Goal: Information Seeking & Learning: Learn about a topic

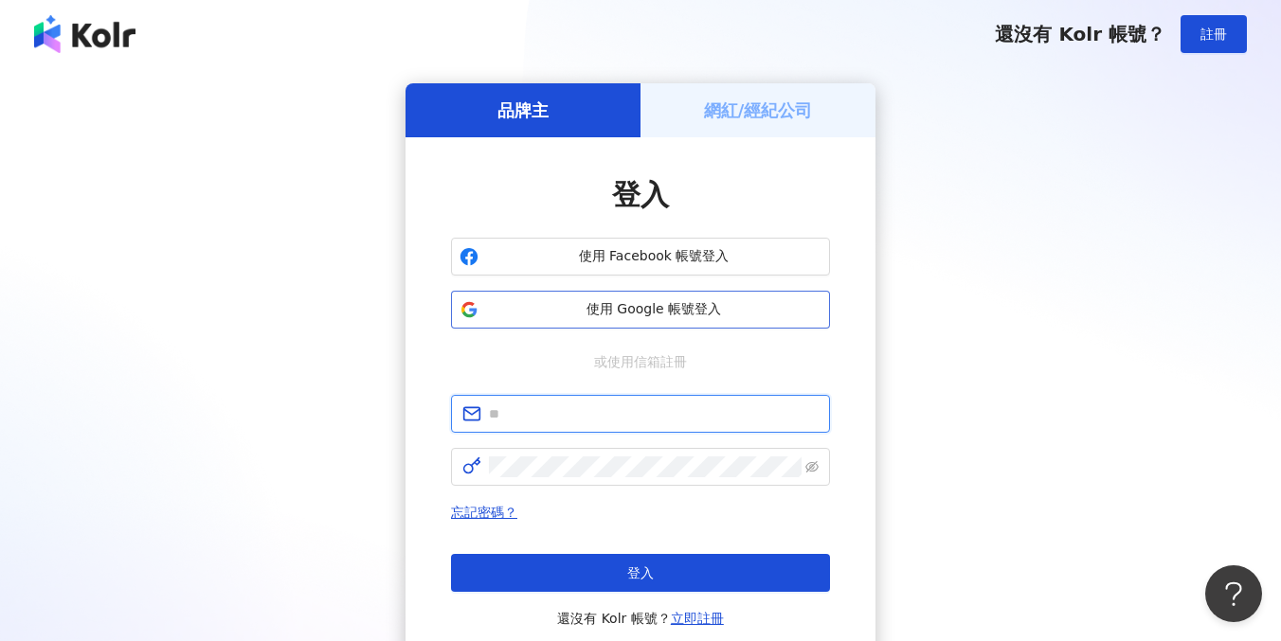
type input "**********"
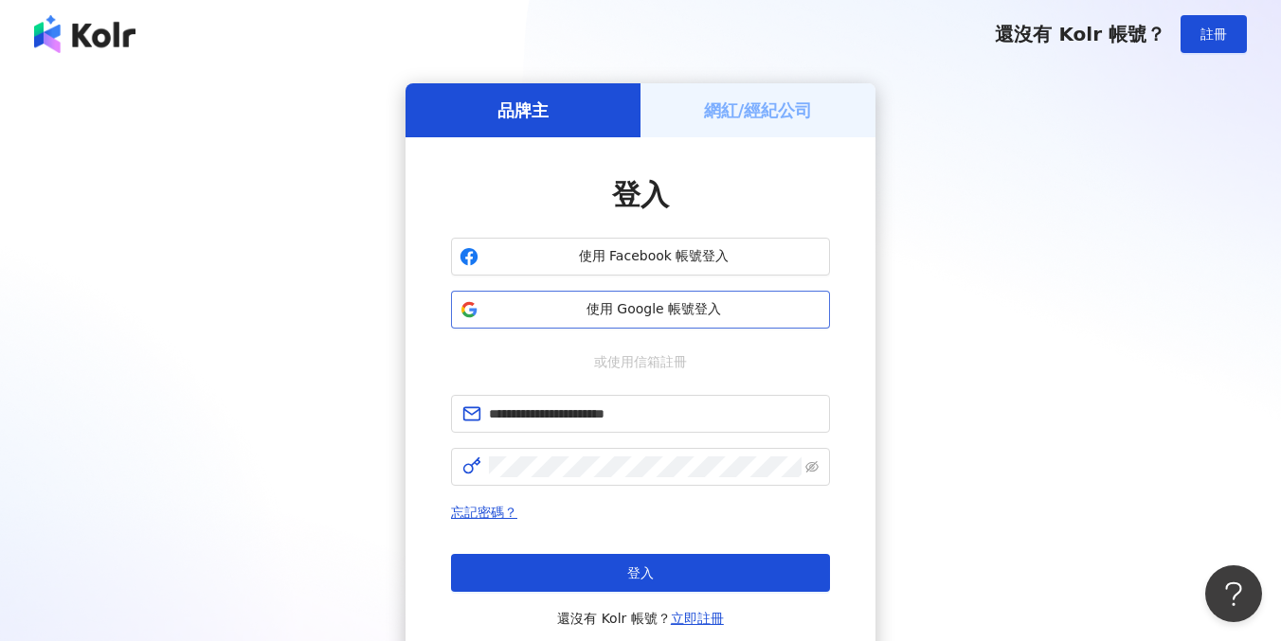
click at [529, 316] on span "使用 Google 帳號登入" at bounding box center [653, 309] width 335 height 19
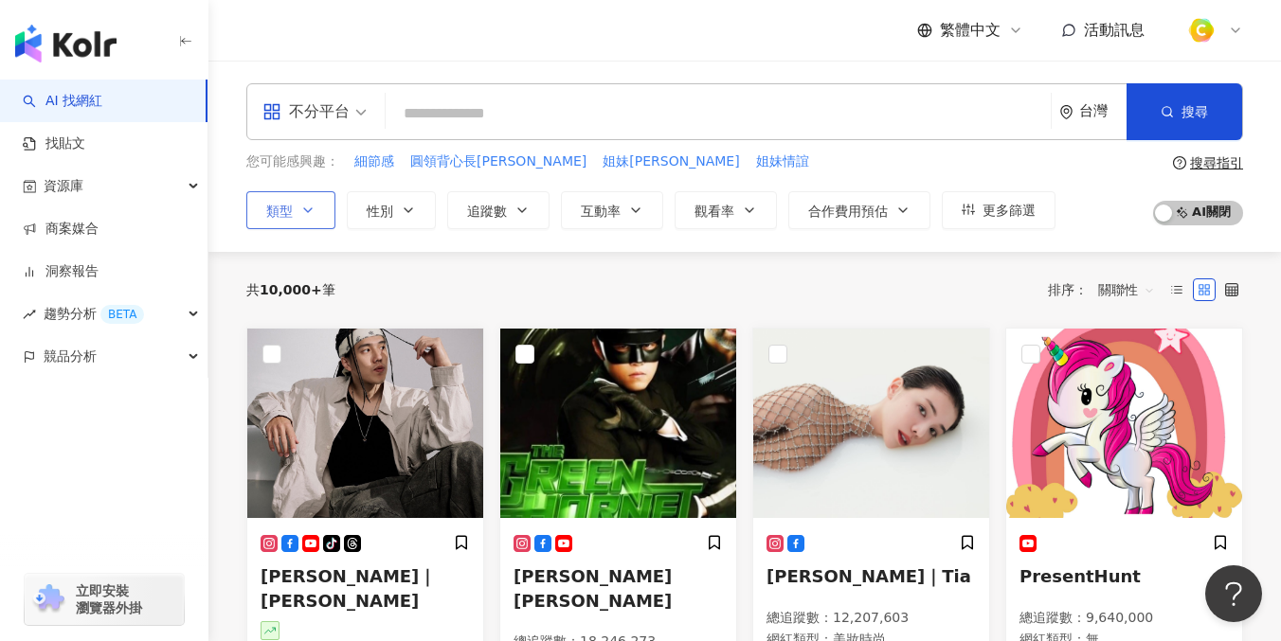
click at [309, 211] on icon "button" at bounding box center [307, 210] width 15 height 15
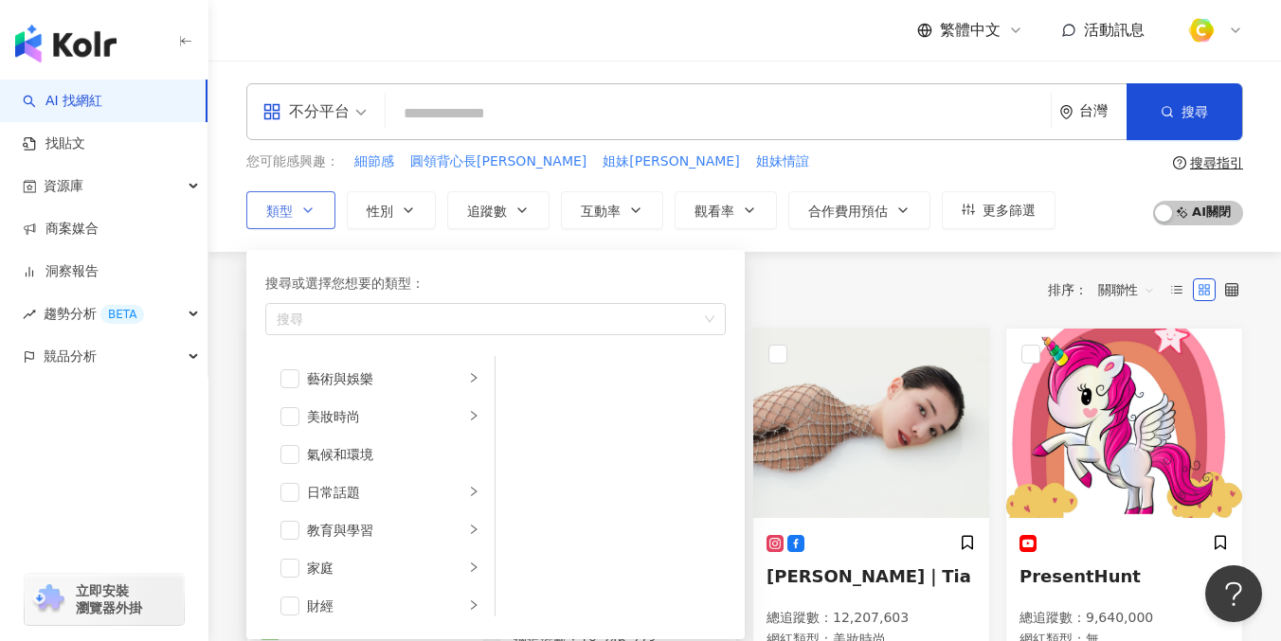
click at [285, 210] on span "類型" at bounding box center [279, 211] width 27 height 15
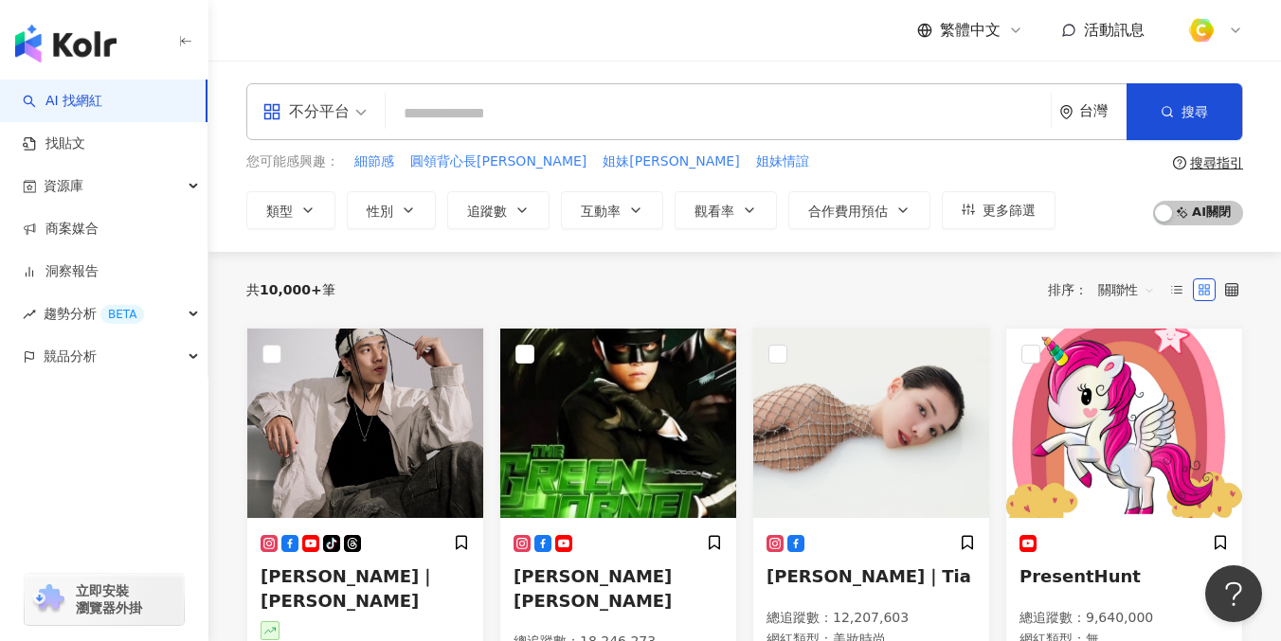
click at [292, 108] on div "不分平台" at bounding box center [305, 112] width 87 height 30
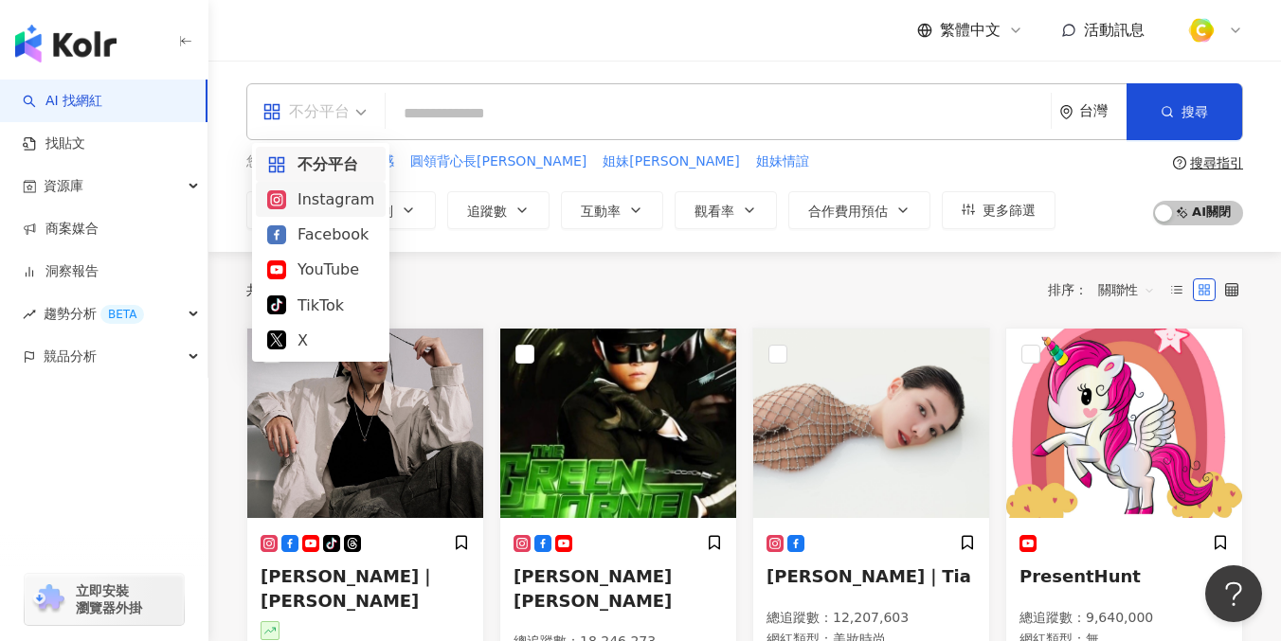
click at [321, 194] on div "Instagram" at bounding box center [320, 200] width 107 height 24
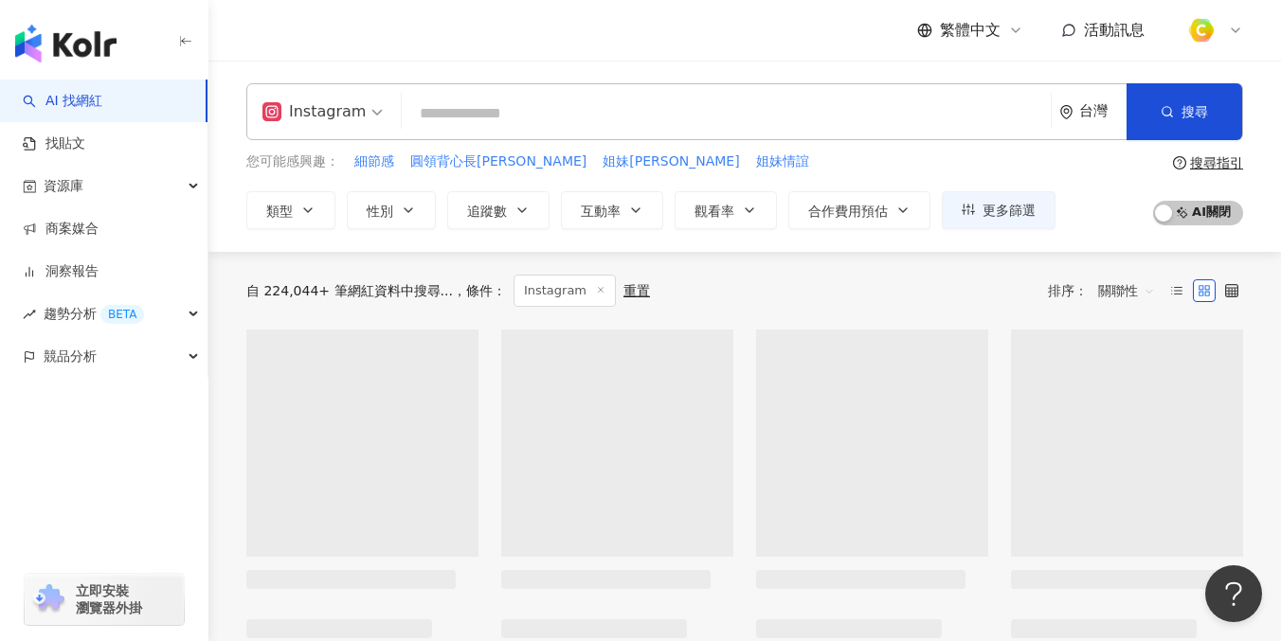
click at [456, 108] on input "search" at bounding box center [726, 114] width 634 height 36
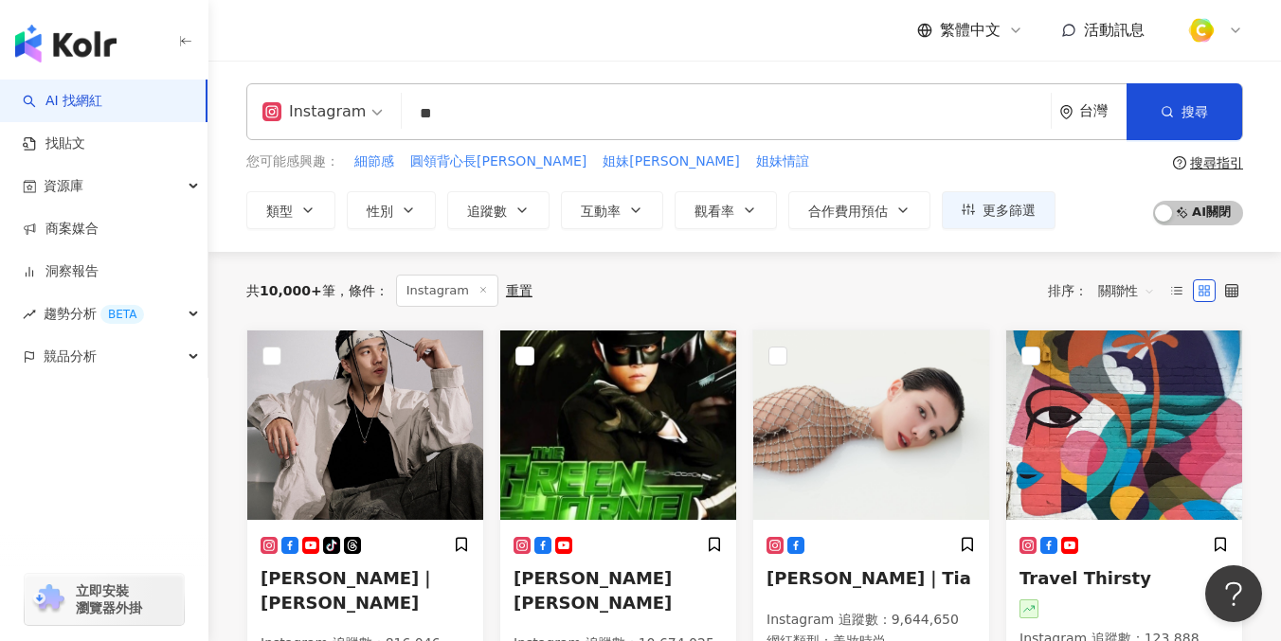
type input "*"
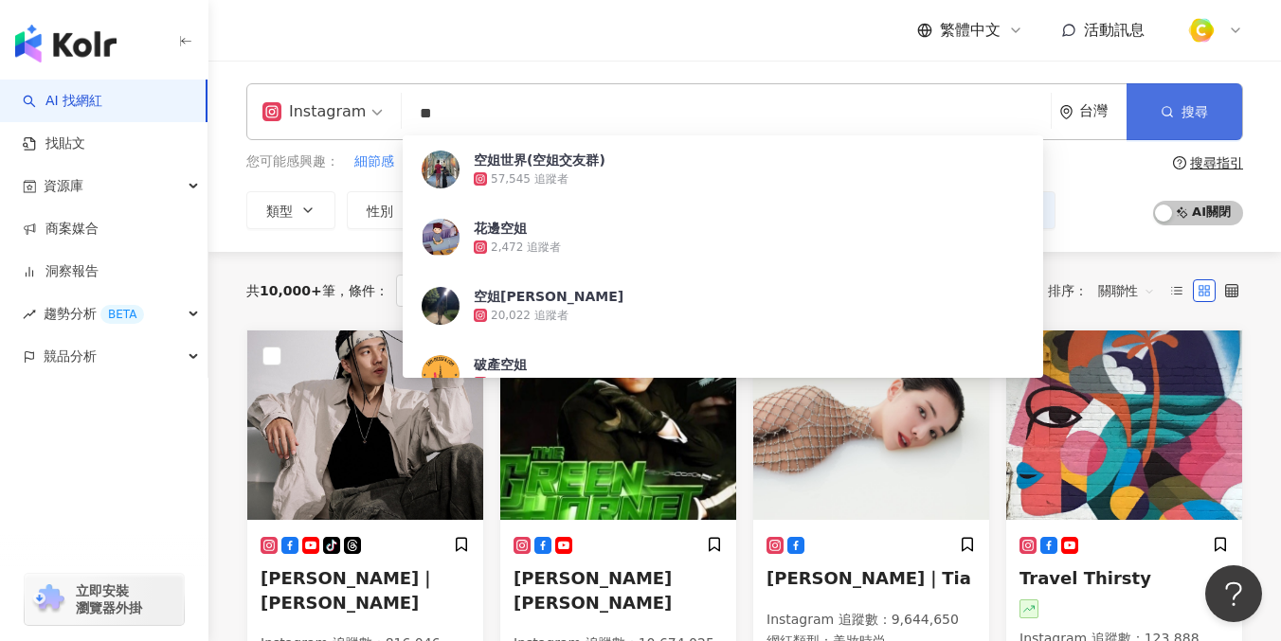
type input "**"
click at [1166, 100] on button "搜尋" at bounding box center [1184, 111] width 116 height 57
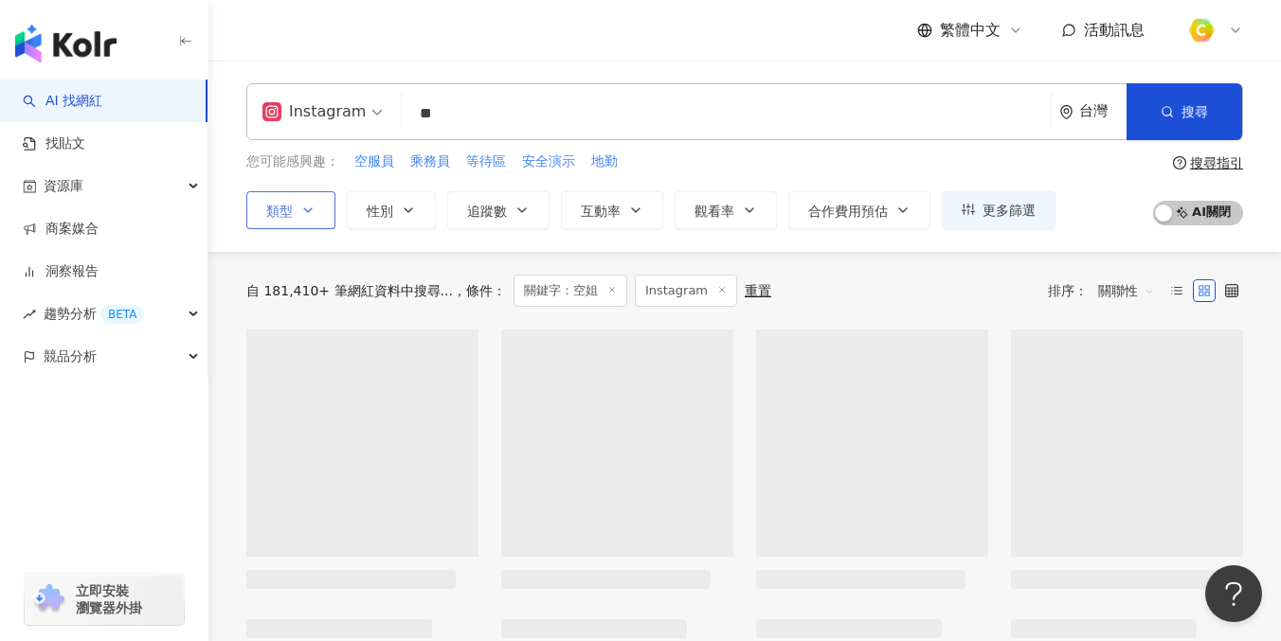
click at [302, 208] on icon "button" at bounding box center [307, 210] width 15 height 15
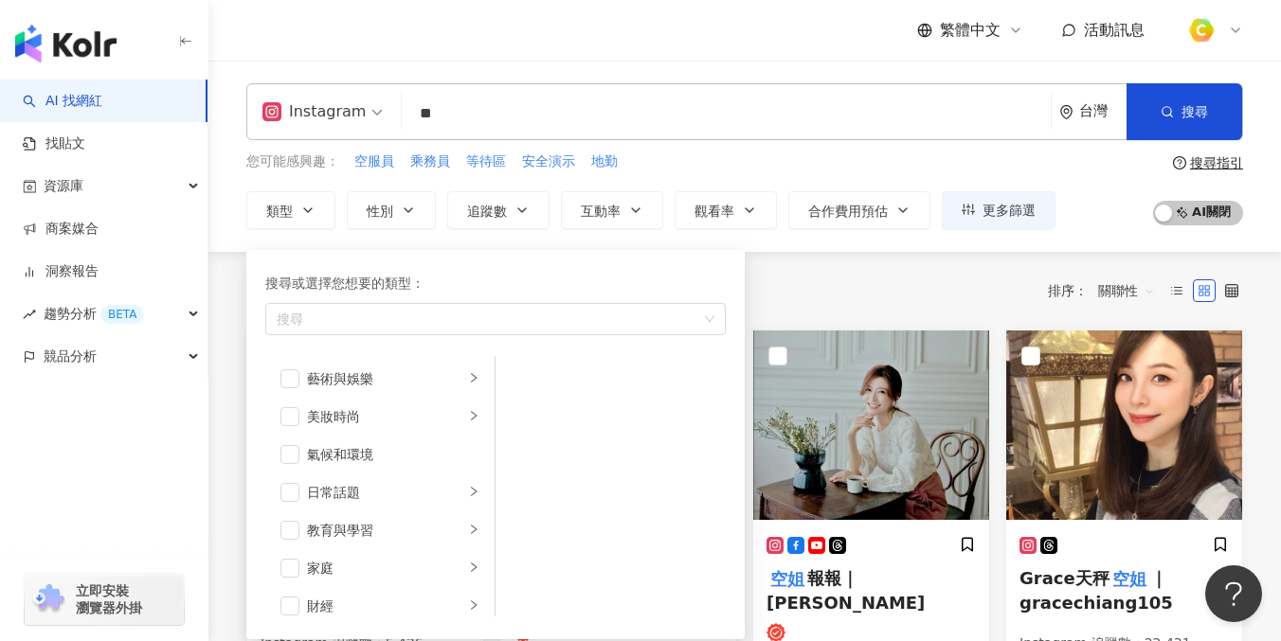
click at [933, 167] on div "您可能感興趣： 空服員 乘務員 等待區 安全演示 地勤" at bounding box center [650, 162] width 809 height 21
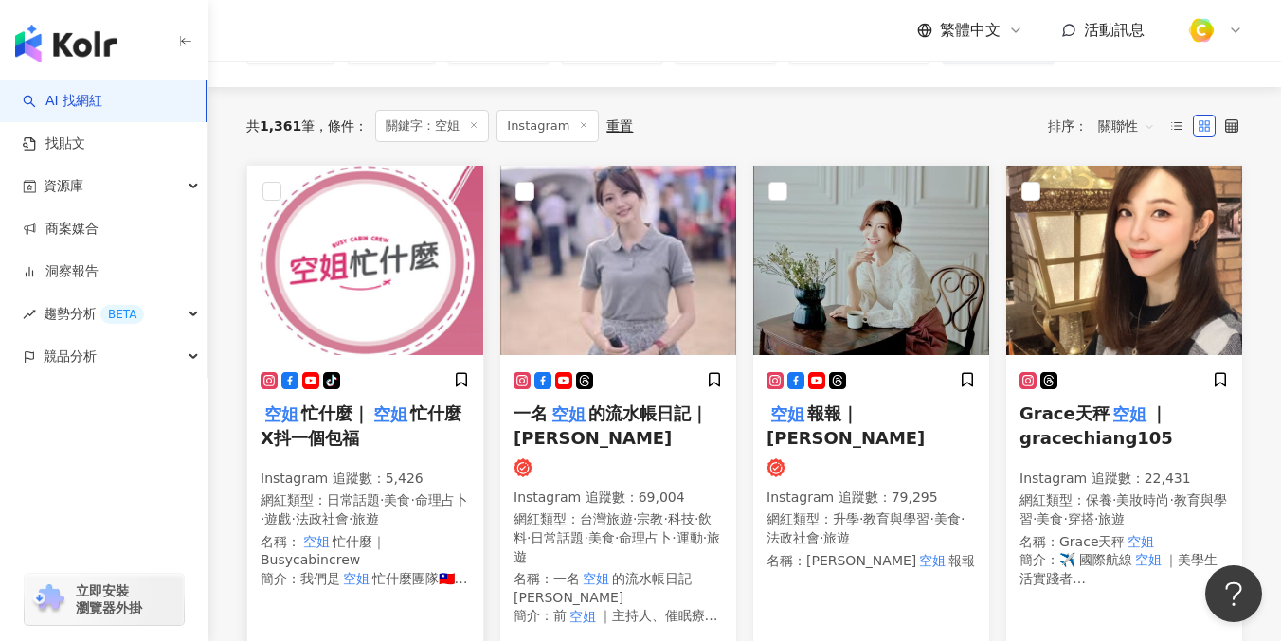
scroll to position [194, 0]
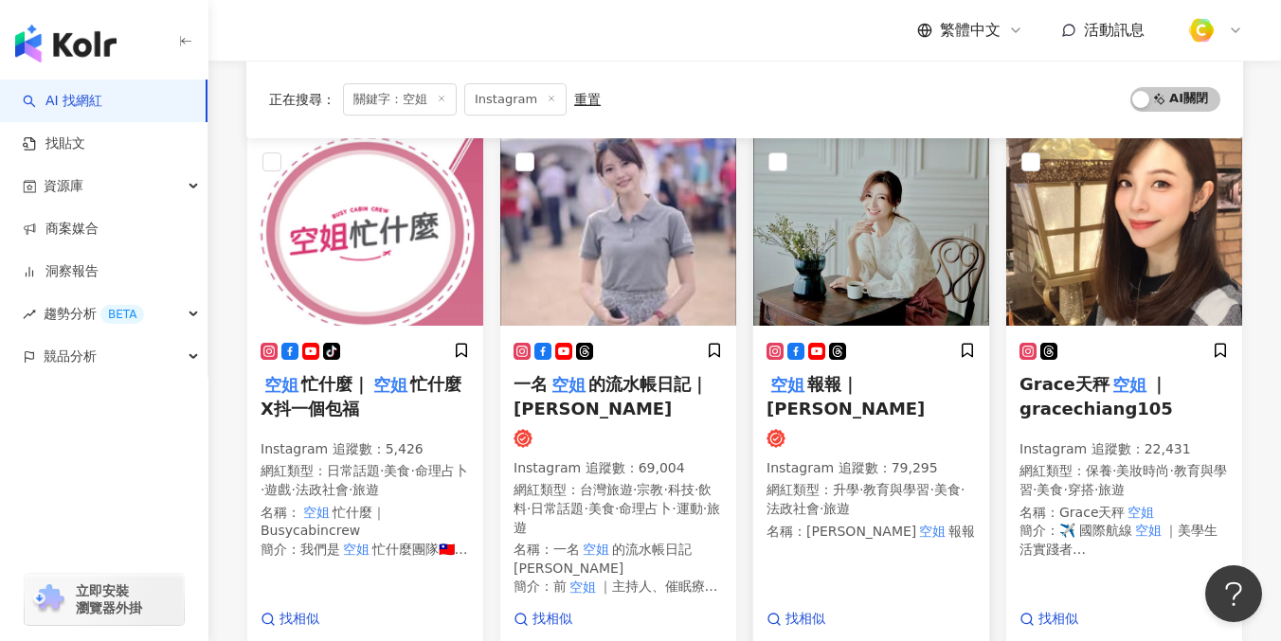
click at [832, 387] on span "報報｜Emily" at bounding box center [845, 396] width 158 height 44
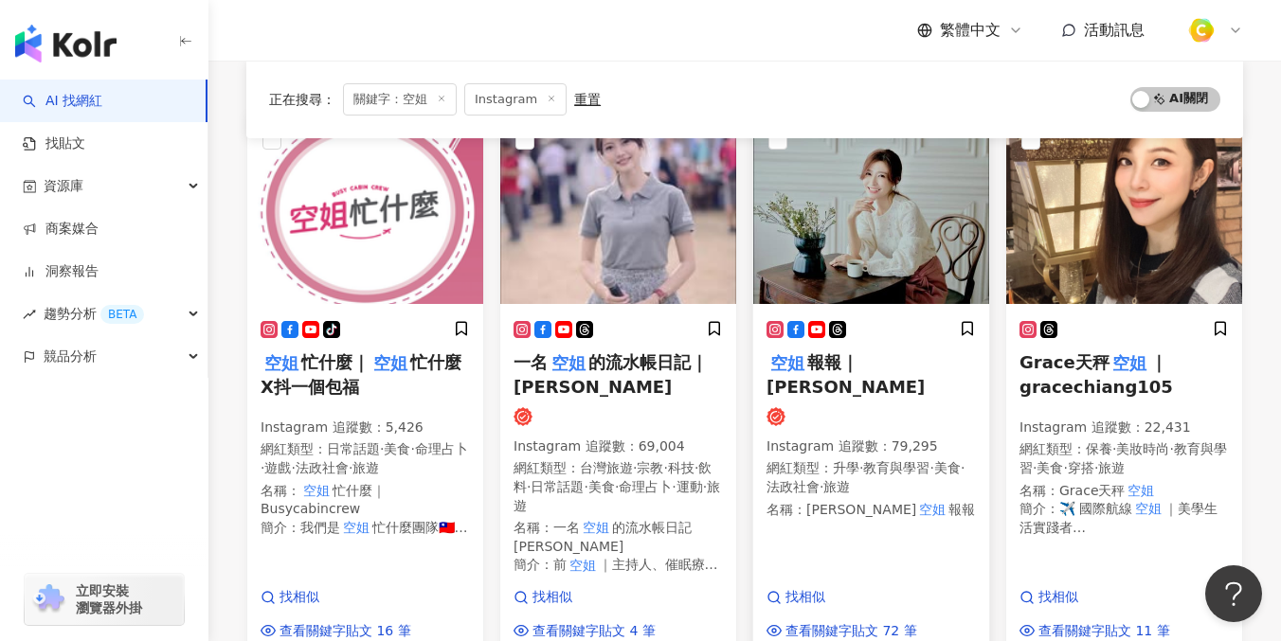
scroll to position [218, 0]
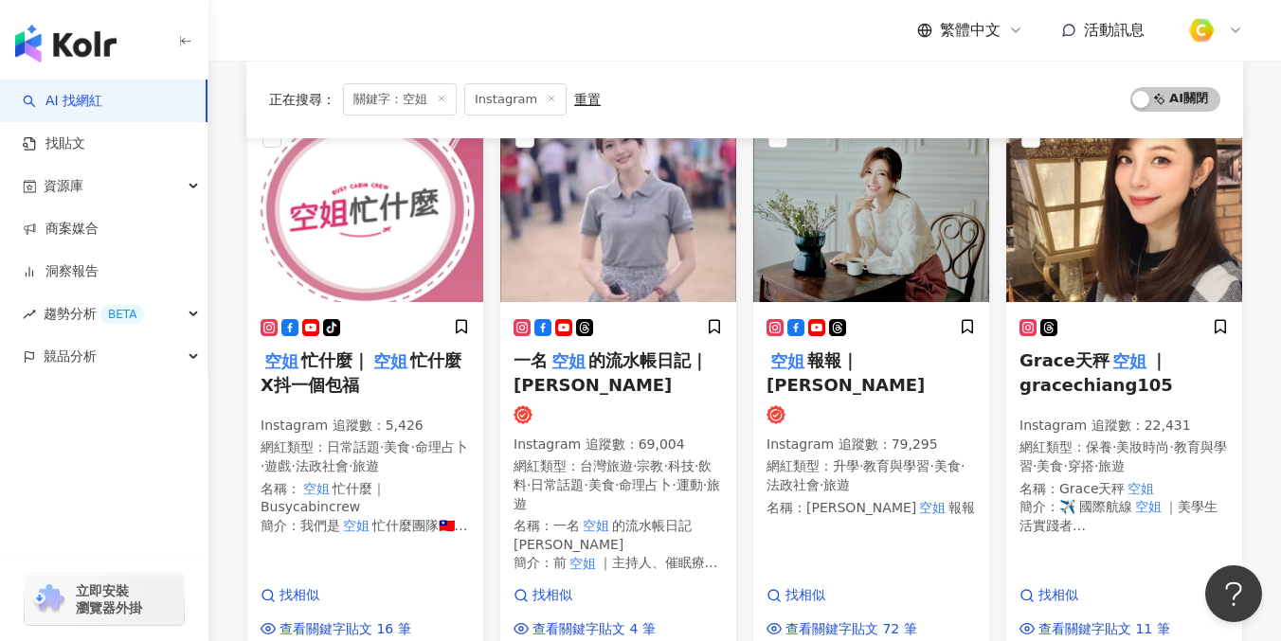
drag, startPoint x: 1088, startPoint y: 368, endPoint x: 1117, endPoint y: 35, distance: 333.7
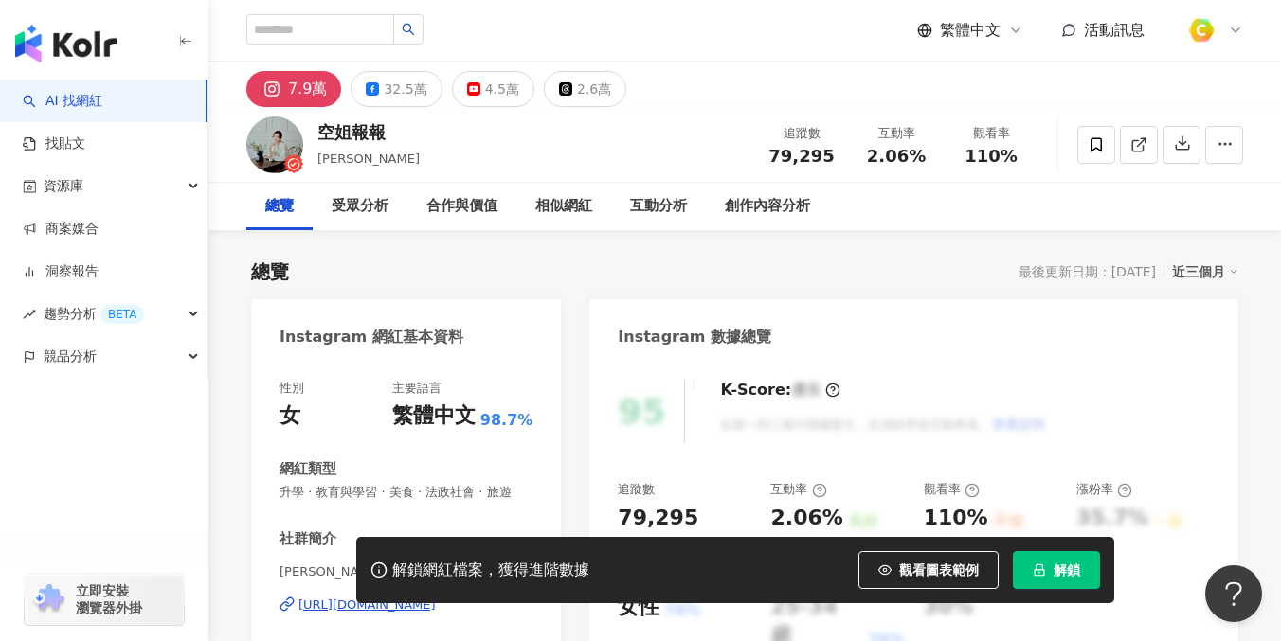
scroll to position [290, 0]
